Goal: Navigation & Orientation: Find specific page/section

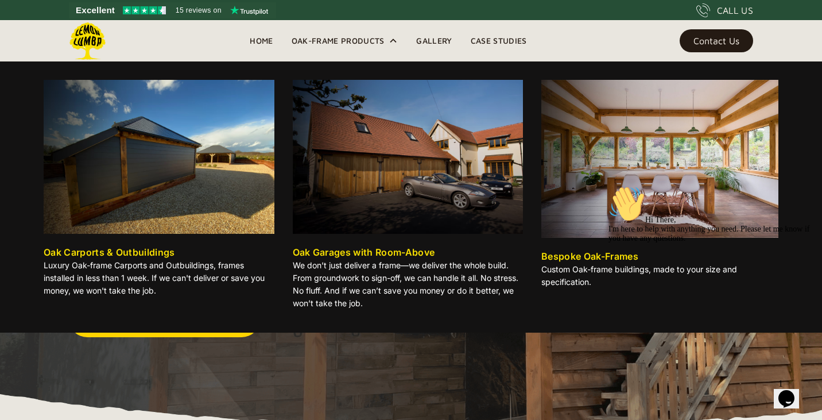
click at [130, 250] on div "Oak Carports & Outbuildings" at bounding box center [109, 252] width 131 height 14
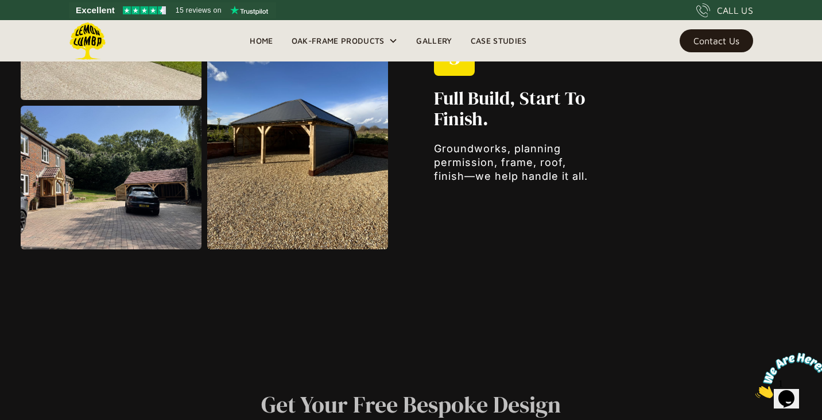
scroll to position [1518, 0]
